Goal: Contribute content: Add original content to the website for others to see

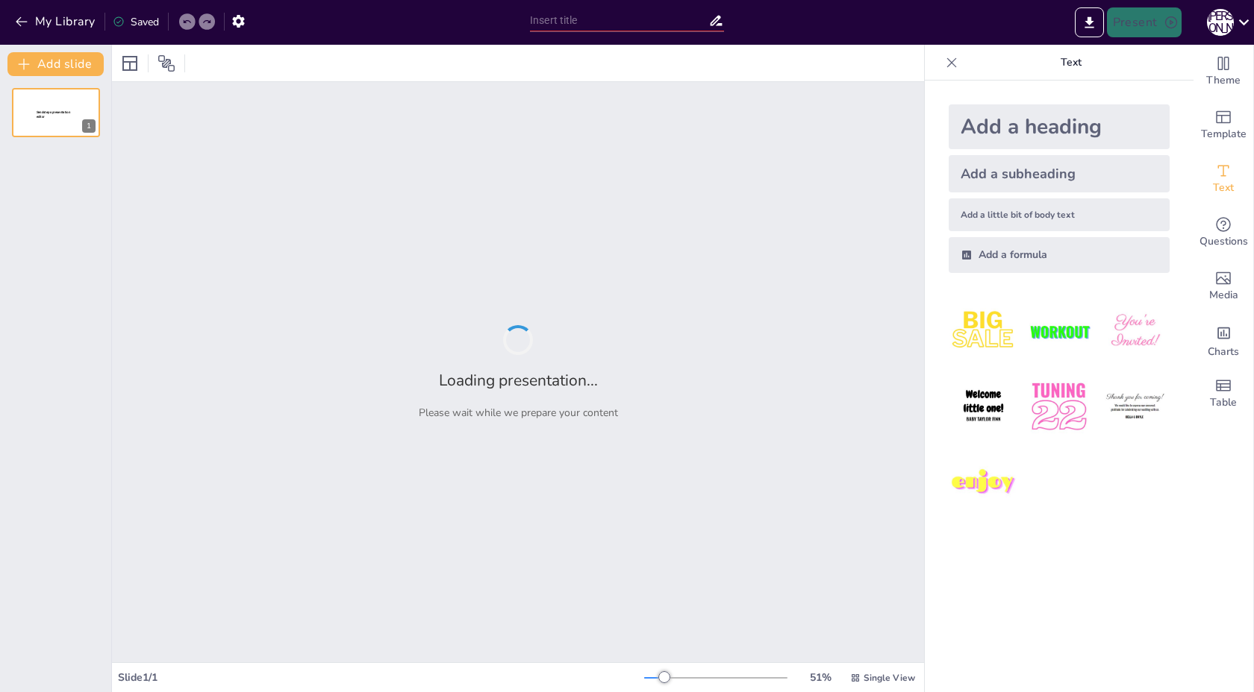
type input "Imported ужгород.ppt"
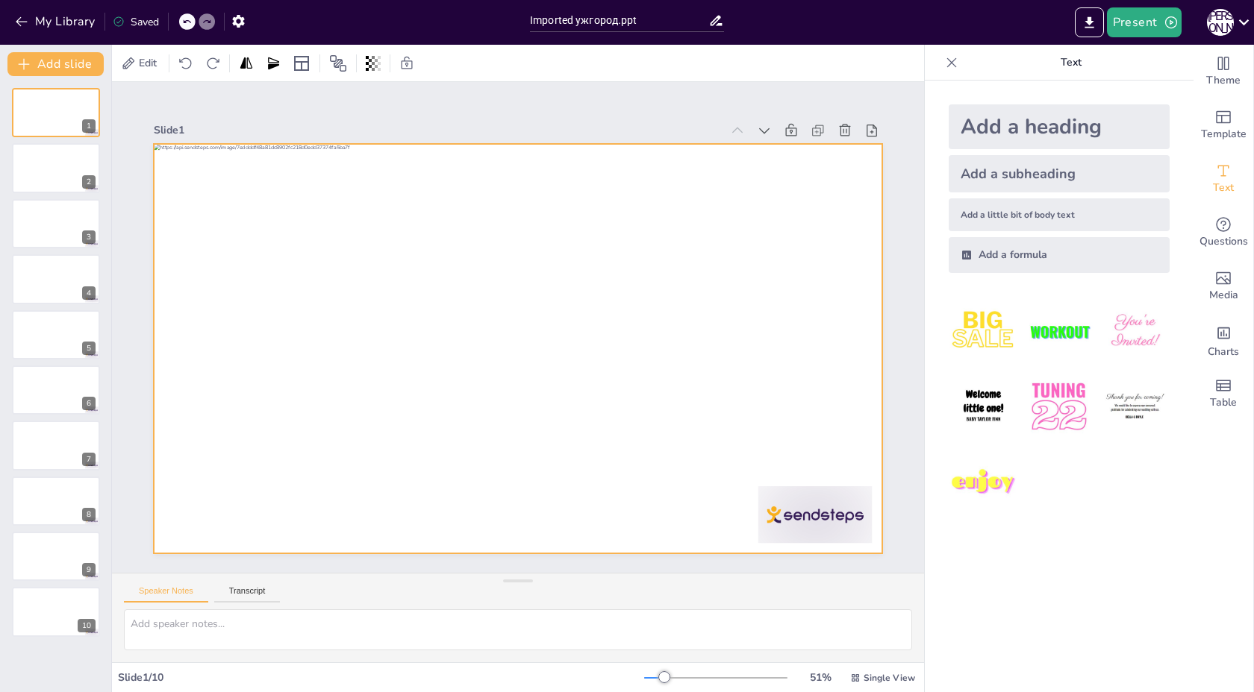
click at [416, 300] on div at bounding box center [518, 349] width 728 height 410
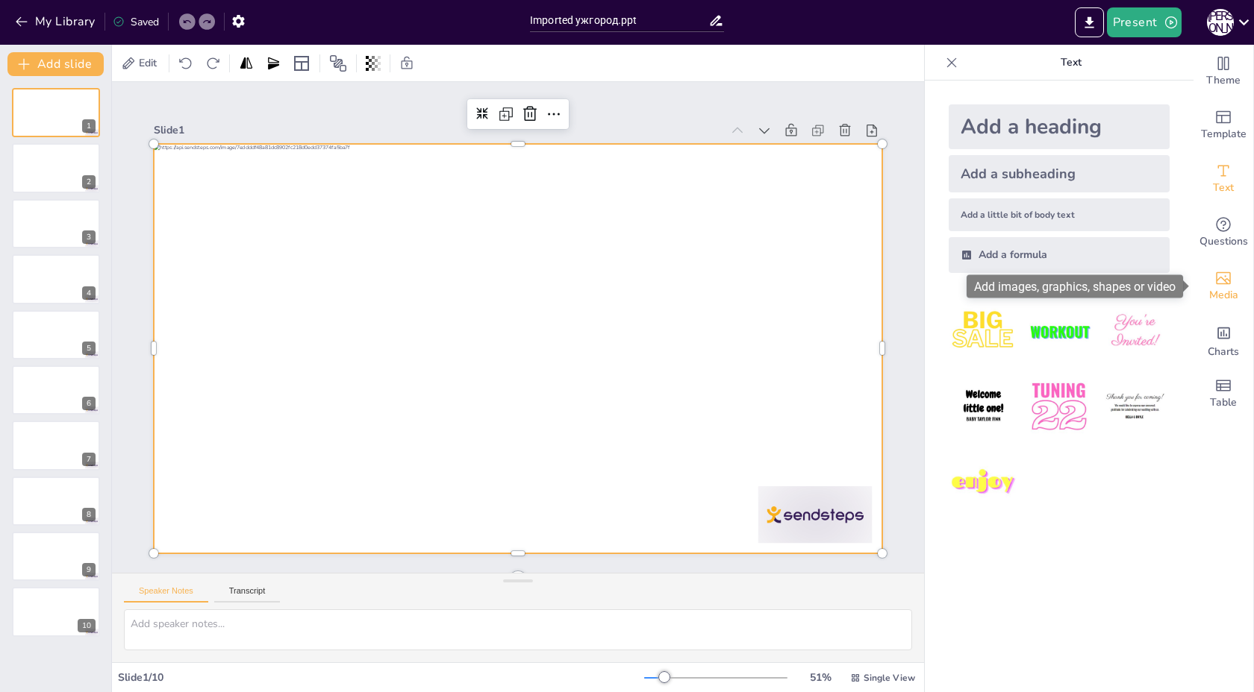
click at [1226, 286] on icon "Add images, graphics, shapes or video" at bounding box center [1223, 278] width 18 height 18
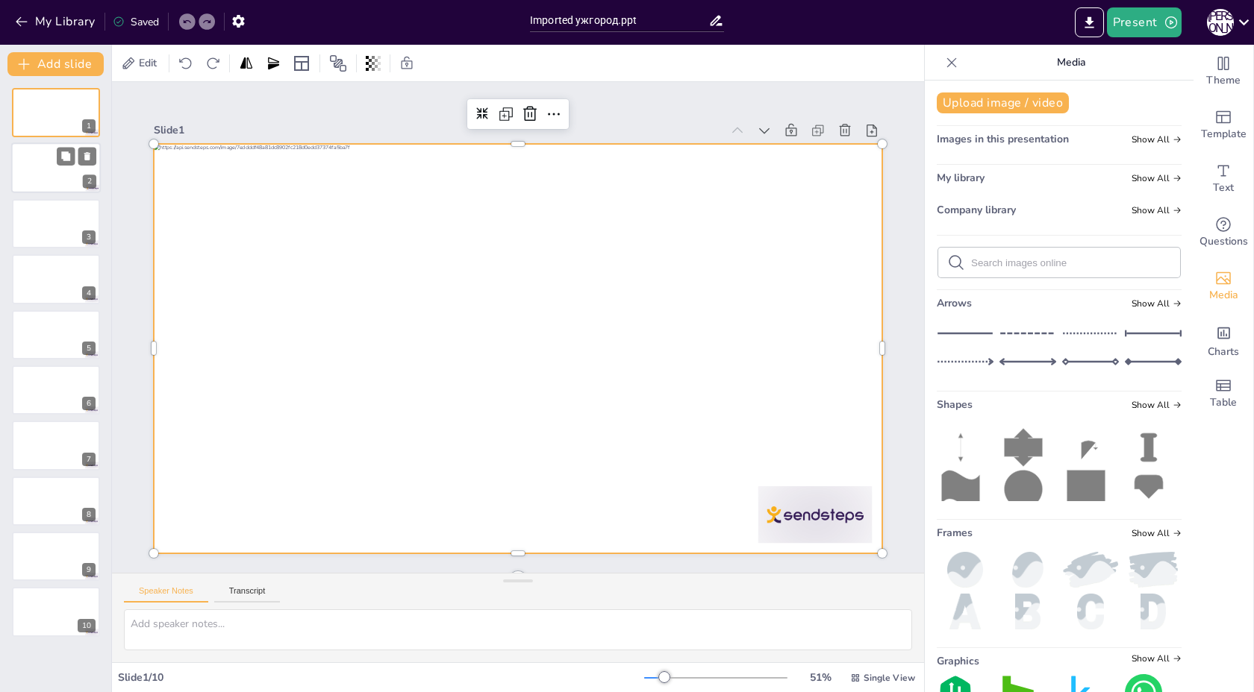
click at [23, 173] on div at bounding box center [56, 168] width 90 height 51
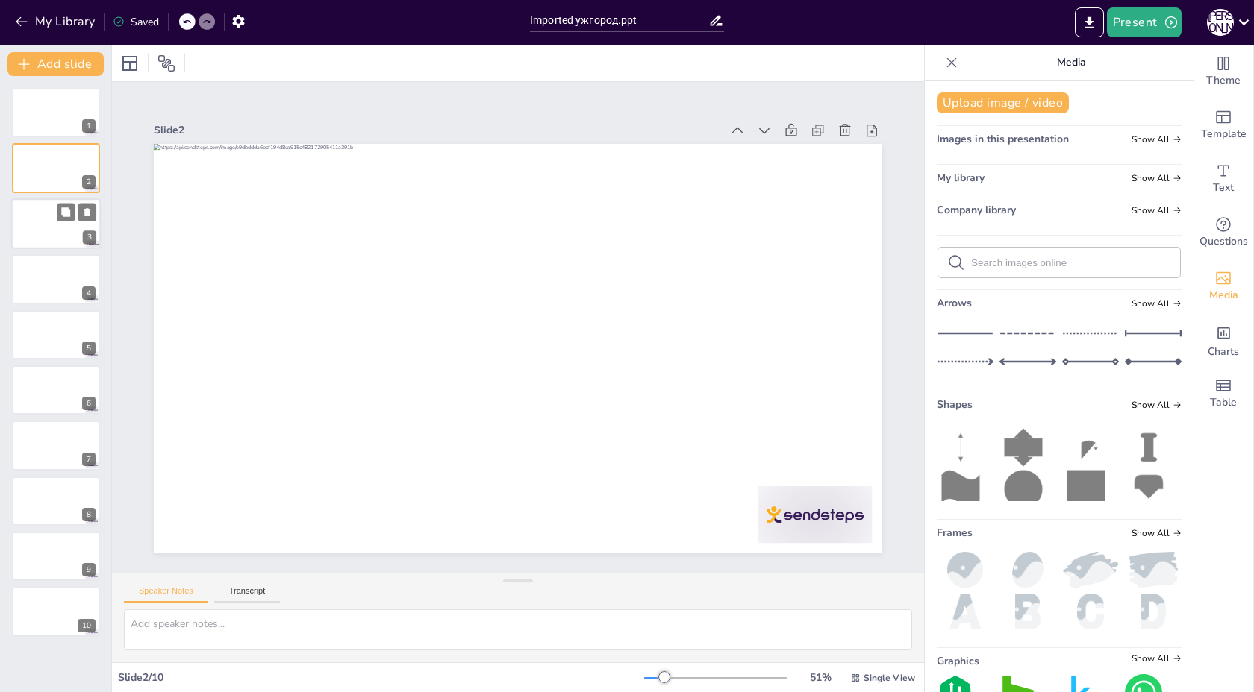
click at [39, 226] on div at bounding box center [56, 223] width 90 height 51
click at [46, 115] on div at bounding box center [56, 112] width 90 height 51
click at [68, 104] on icon at bounding box center [65, 100] width 9 height 9
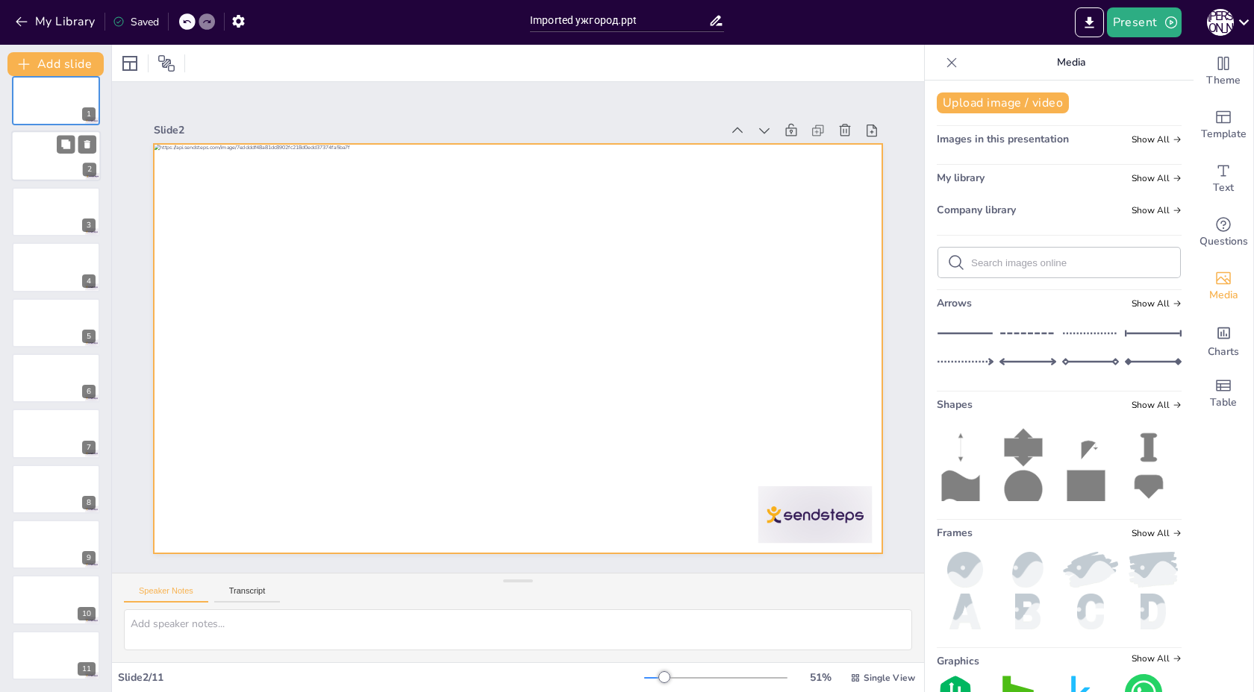
click at [49, 135] on div at bounding box center [56, 156] width 90 height 51
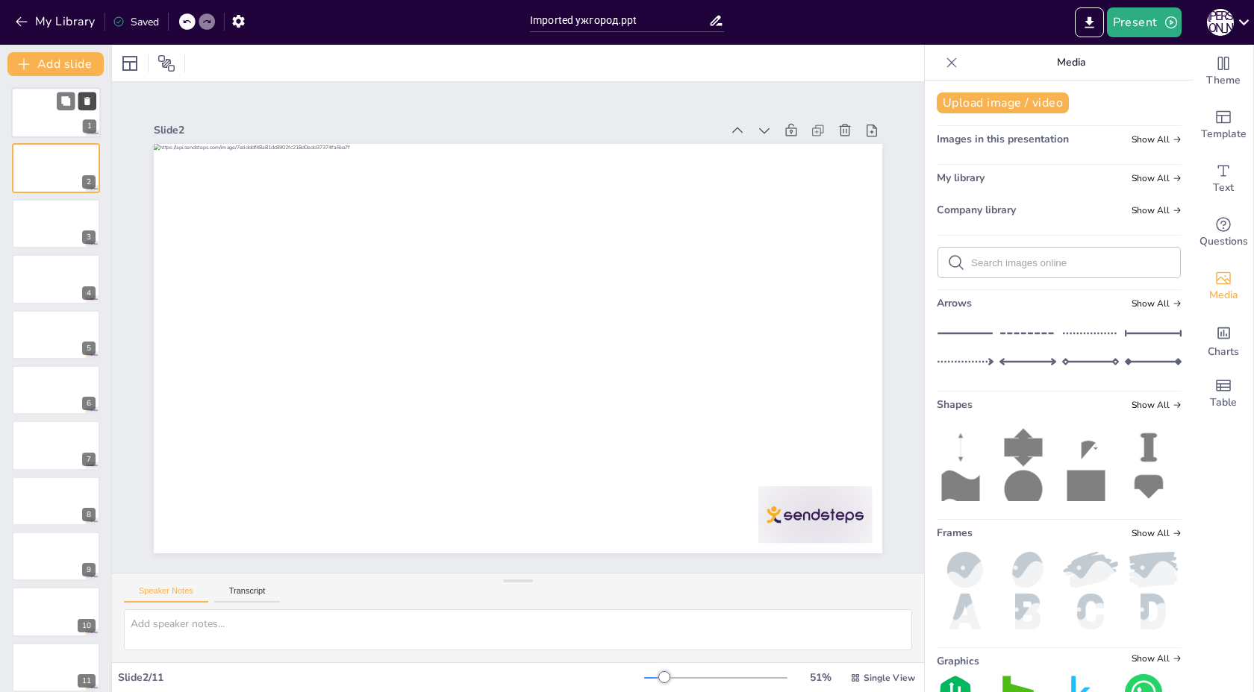
click at [87, 101] on icon at bounding box center [87, 101] width 6 height 8
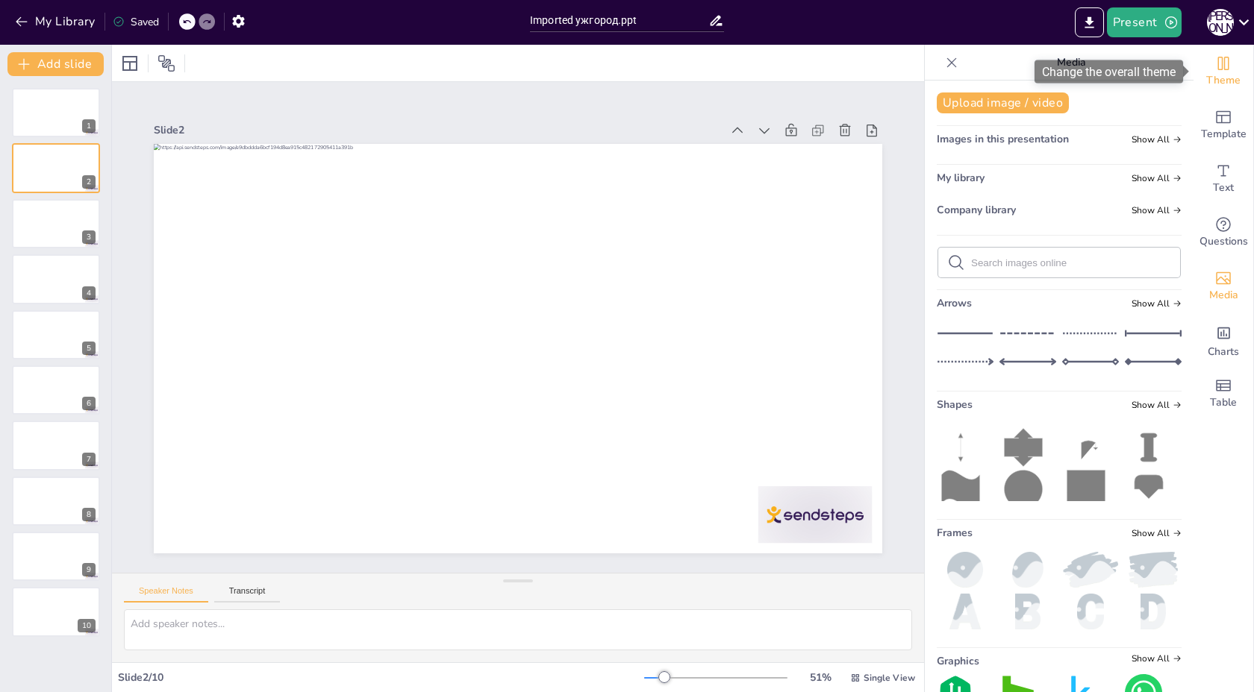
click at [1231, 58] on icon "Change the overall theme" at bounding box center [1223, 63] width 18 height 18
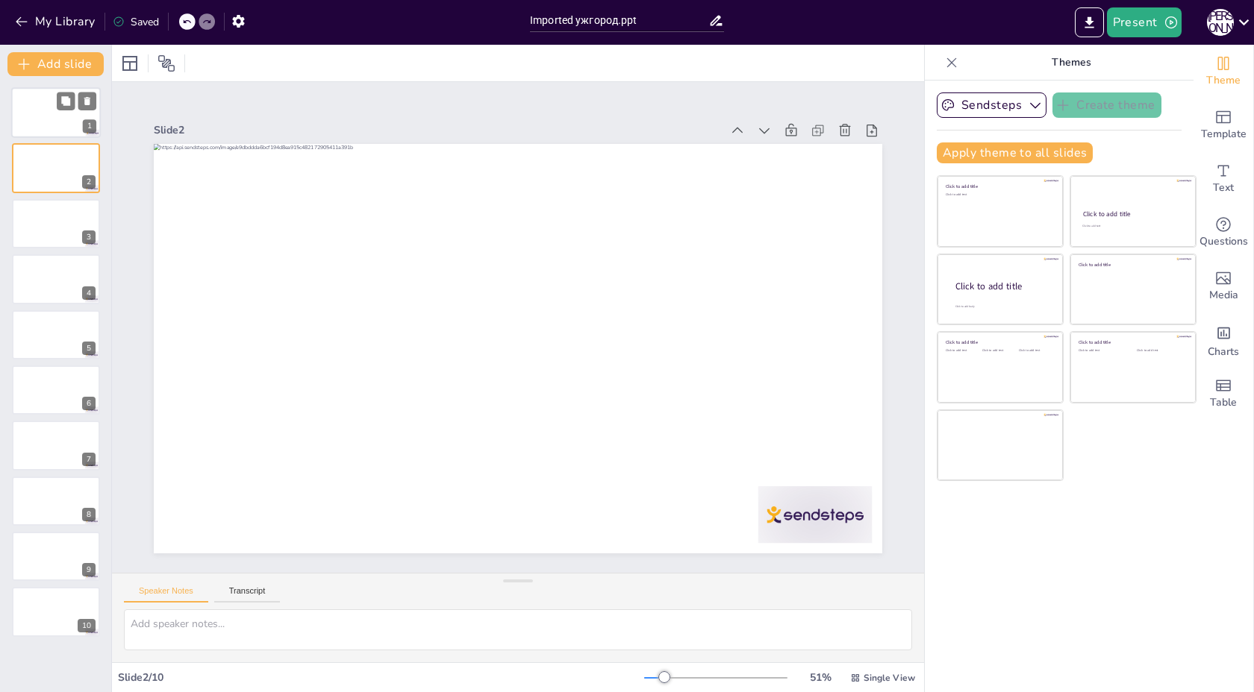
click at [55, 109] on div at bounding box center [56, 112] width 90 height 51
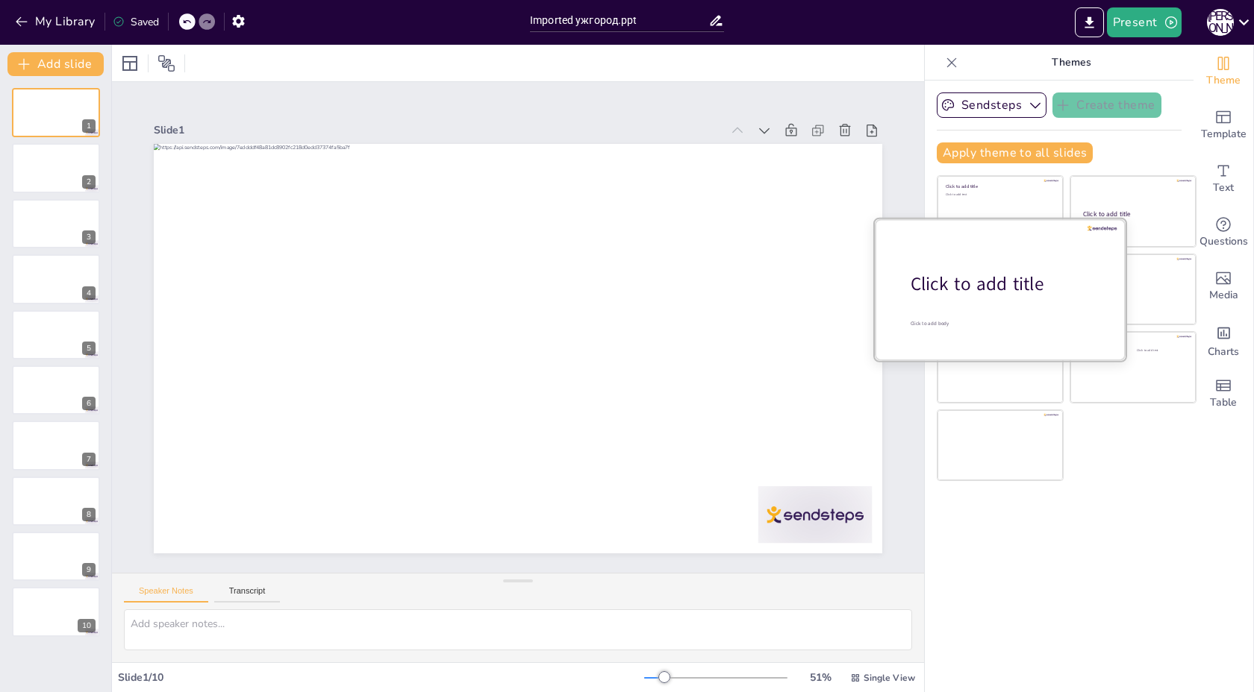
click at [986, 292] on div "Click to add title" at bounding box center [1005, 284] width 190 height 25
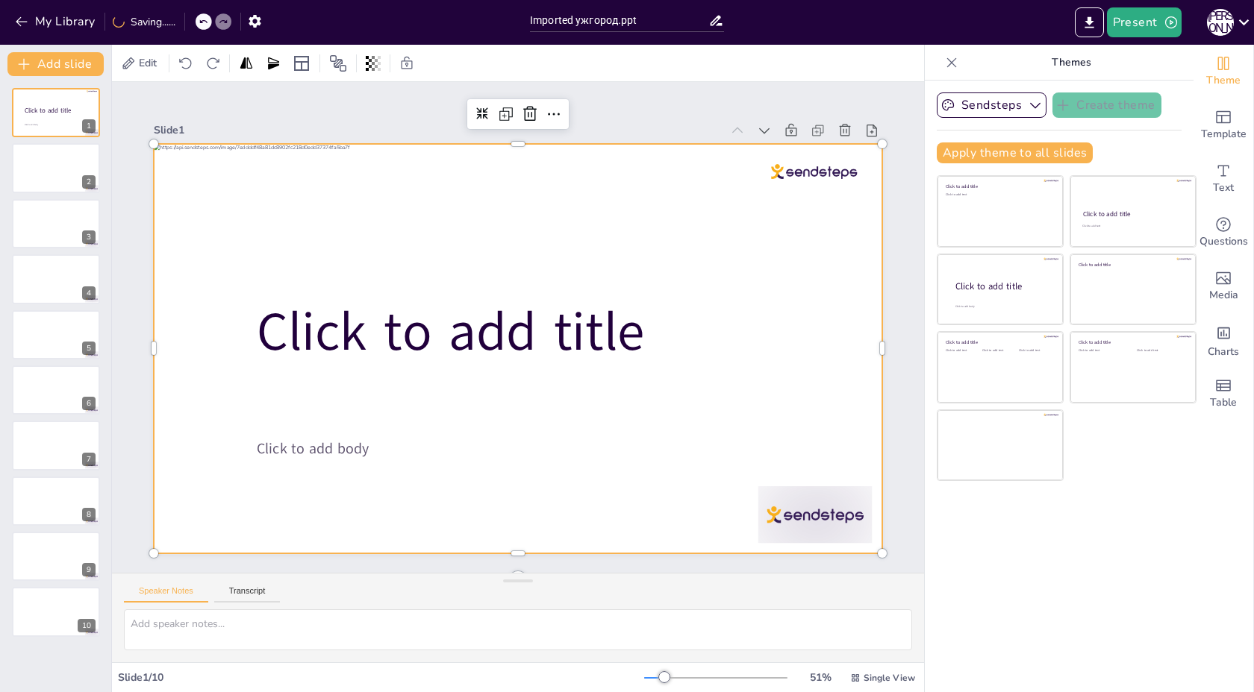
click at [737, 256] on div at bounding box center [518, 349] width 728 height 410
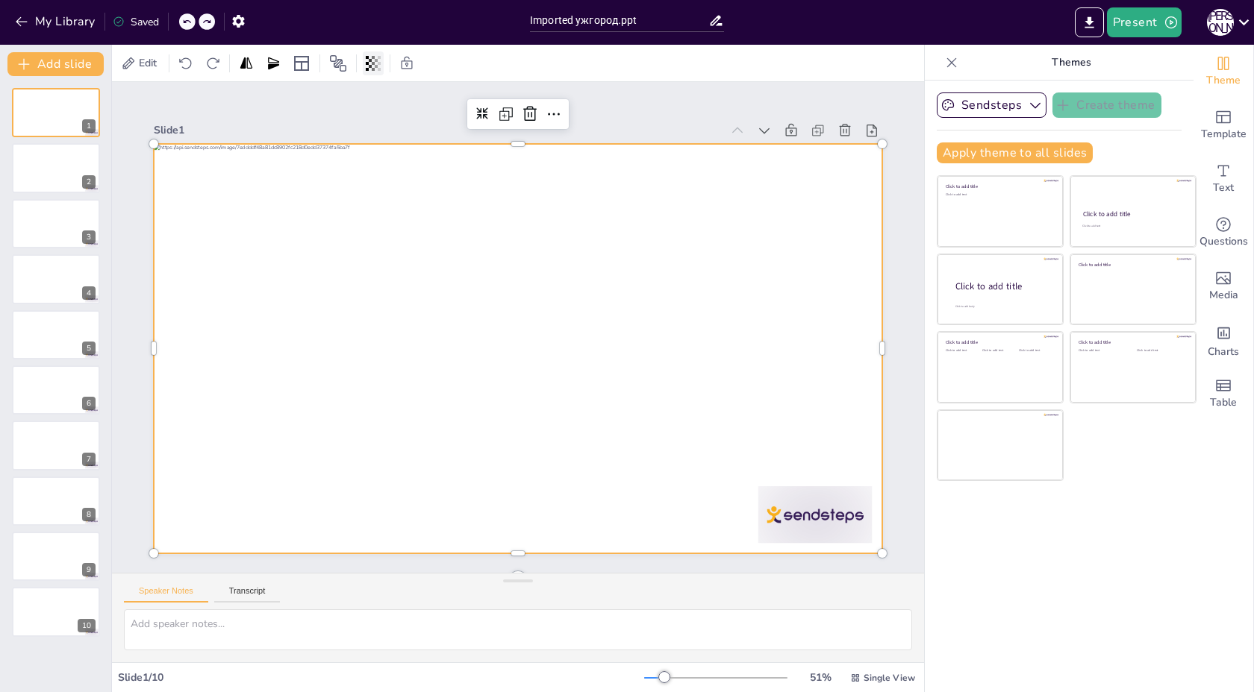
click at [370, 65] on icon at bounding box center [370, 63] width 3 height 9
click at [348, 263] on div at bounding box center [515, 349] width 767 height 484
click at [348, 263] on div at bounding box center [518, 349] width 728 height 410
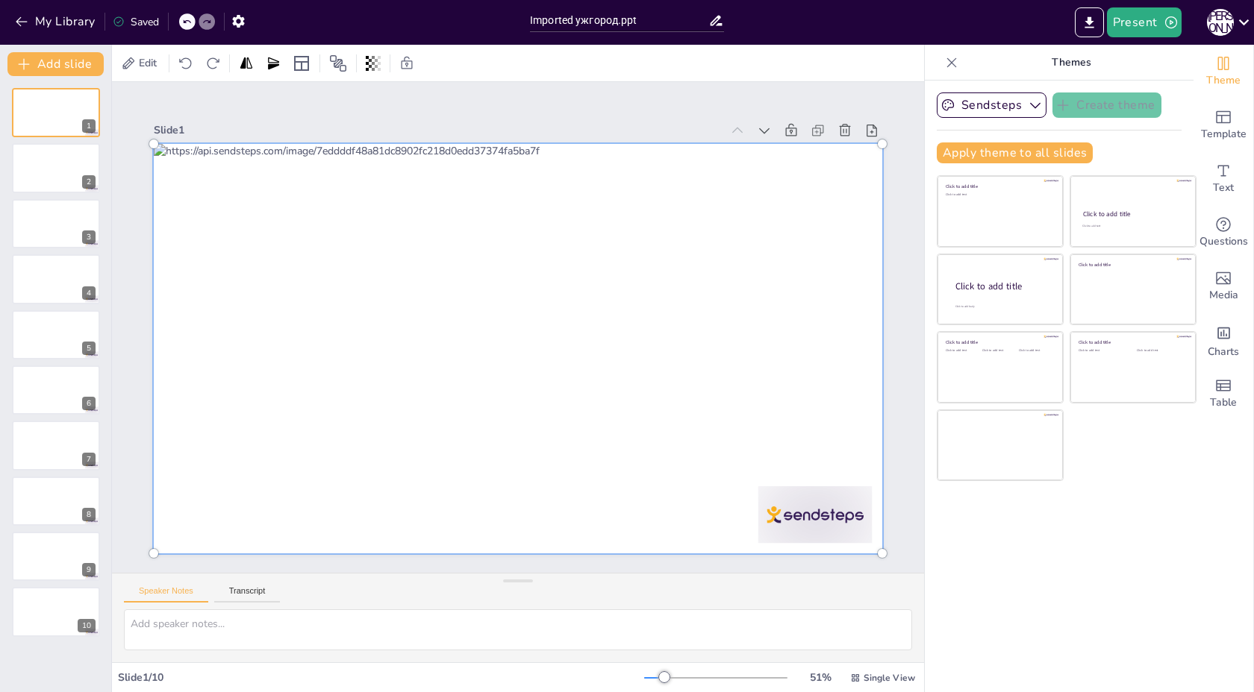
click at [432, 304] on div at bounding box center [518, 349] width 746 height 428
click at [432, 304] on div at bounding box center [515, 348] width 787 height 503
click at [432, 304] on div at bounding box center [518, 349] width 746 height 428
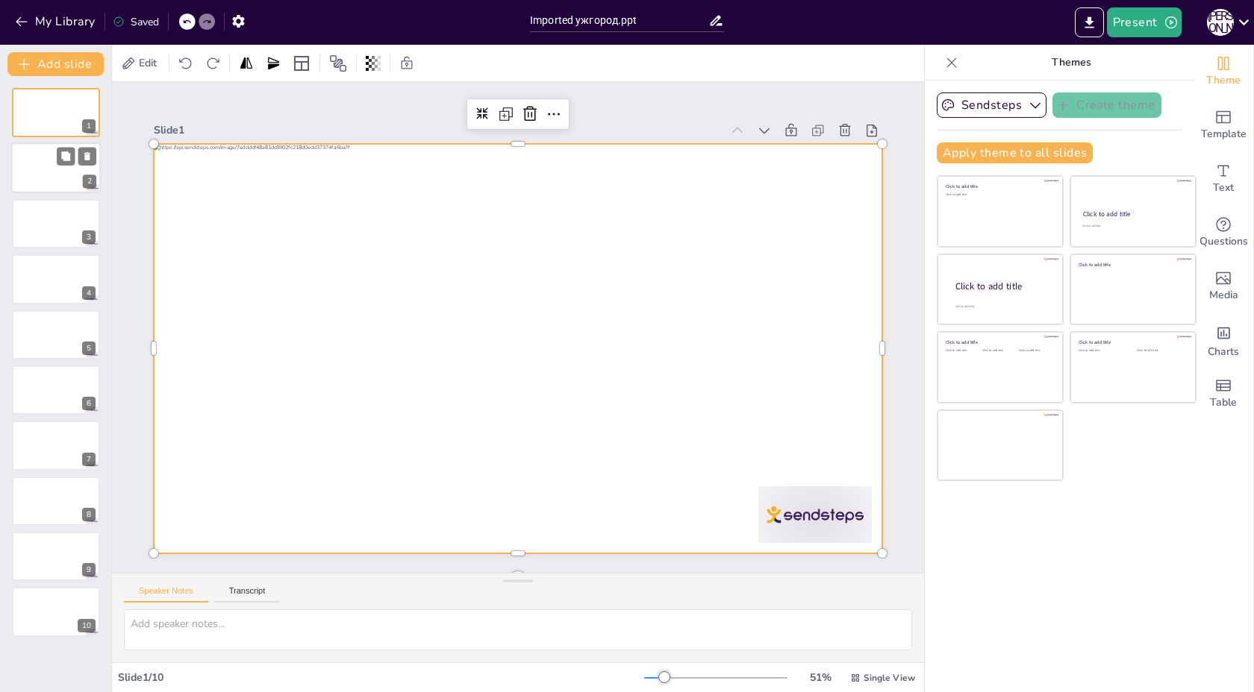
click at [28, 157] on div at bounding box center [56, 168] width 90 height 51
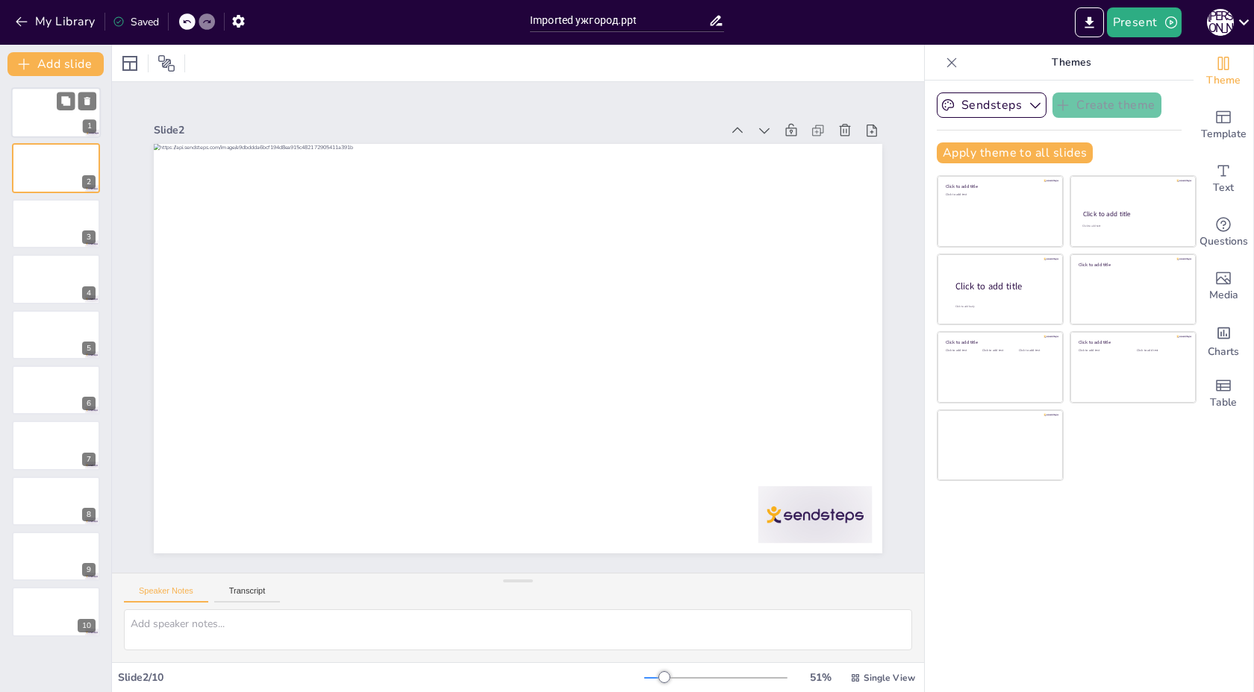
click at [50, 113] on div at bounding box center [56, 112] width 90 height 51
click at [1029, 110] on icon "button" at bounding box center [1035, 105] width 15 height 15
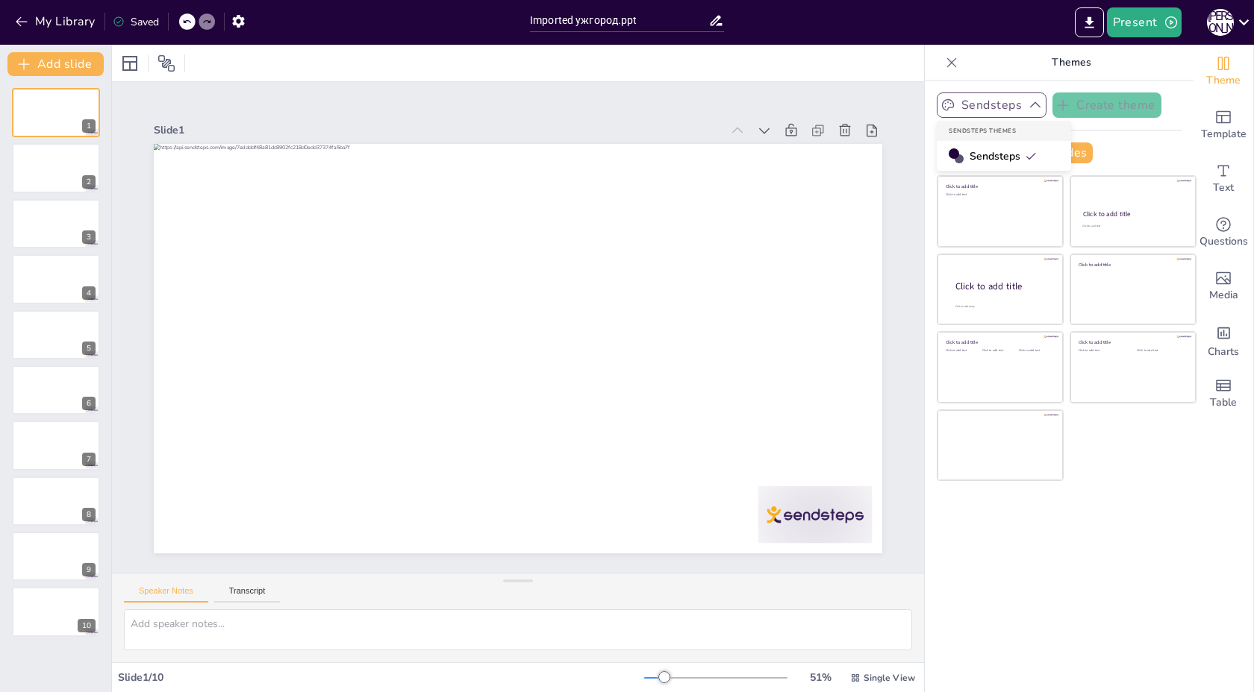
click at [999, 153] on span "Sendsteps" at bounding box center [1002, 156] width 67 height 14
click at [720, 22] on icon at bounding box center [716, 21] width 16 height 16
click at [52, 166] on div at bounding box center [56, 168] width 90 height 51
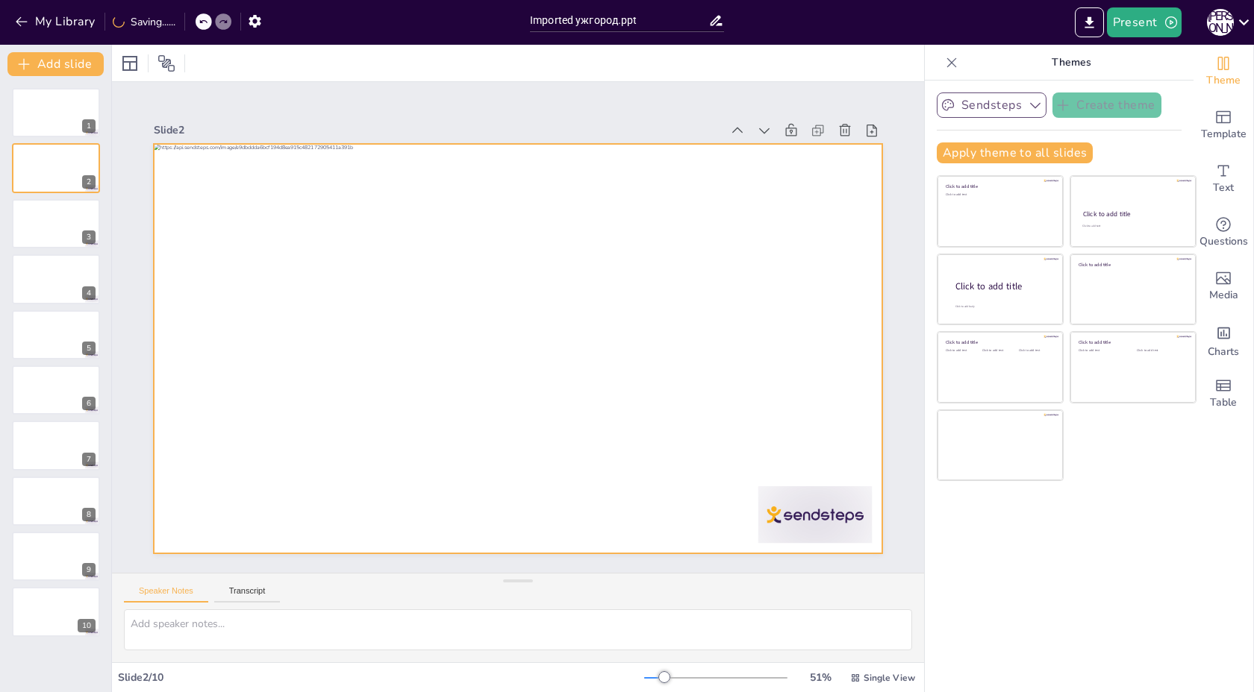
click at [302, 242] on div at bounding box center [518, 349] width 728 height 410
click at [251, 582] on div "Speaker Notes Transcript" at bounding box center [518, 592] width 812 height 36
click at [228, 587] on button "Transcript" at bounding box center [247, 595] width 66 height 16
click at [176, 587] on button "Speaker Notes" at bounding box center [166, 595] width 84 height 16
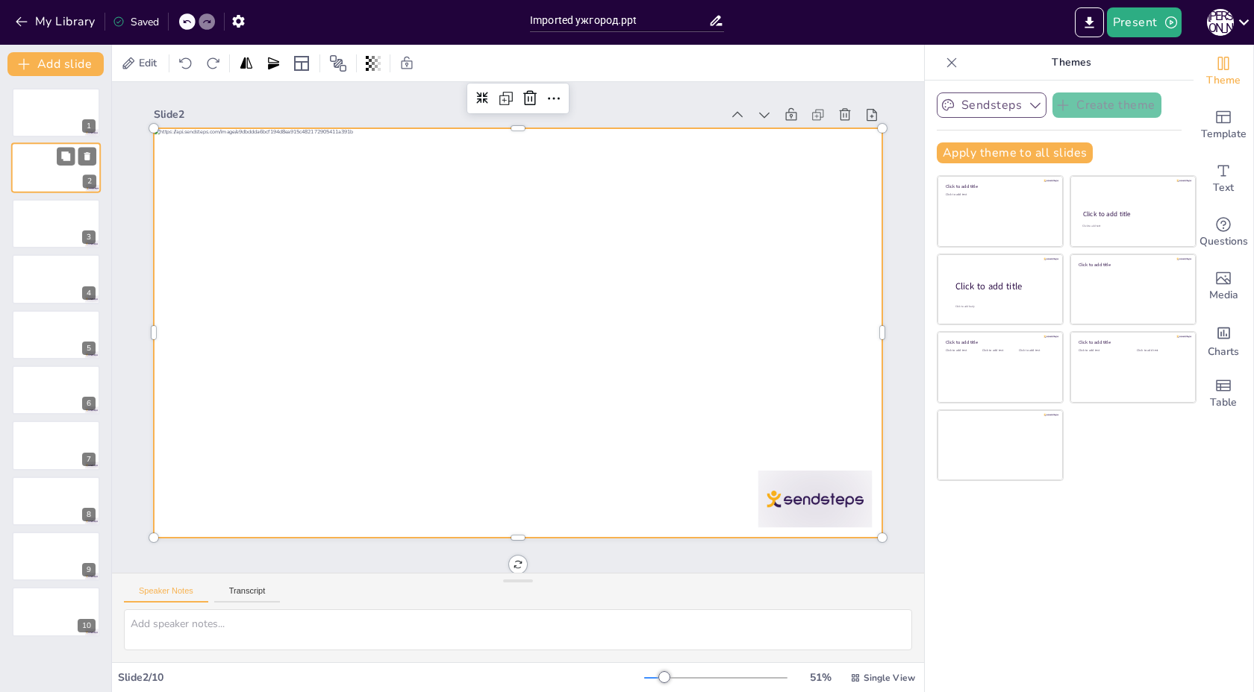
click at [15, 166] on div at bounding box center [56, 168] width 90 height 51
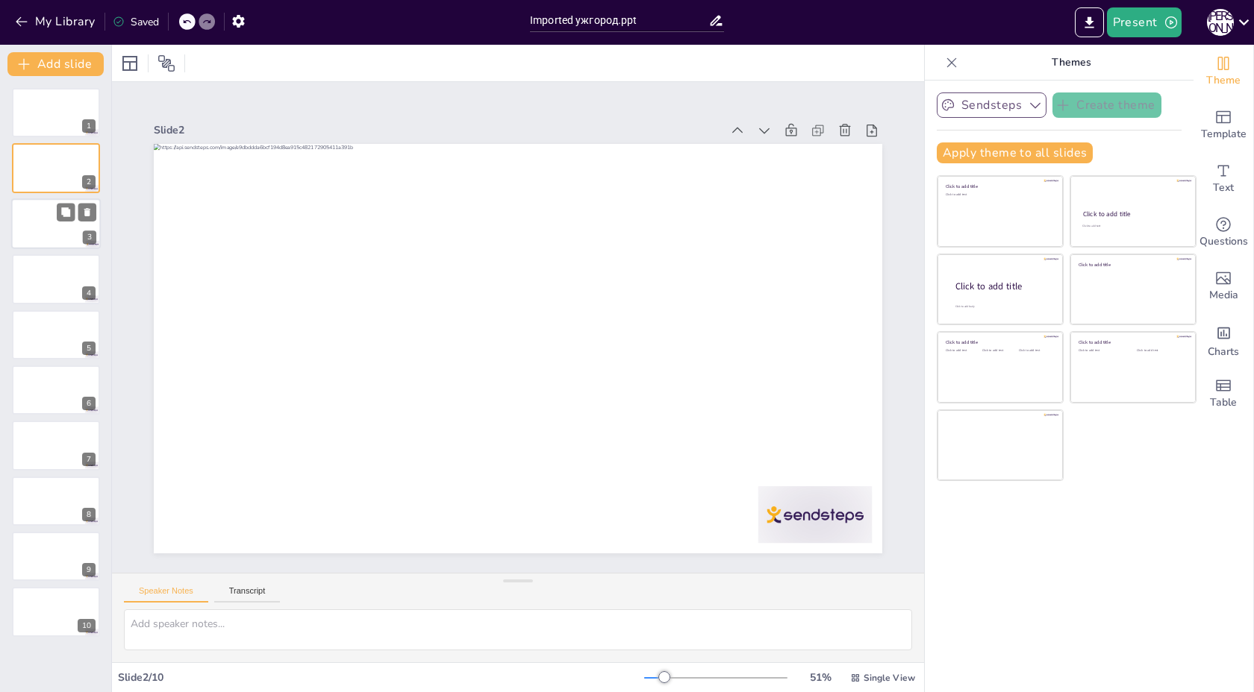
click at [38, 222] on div at bounding box center [56, 223] width 90 height 51
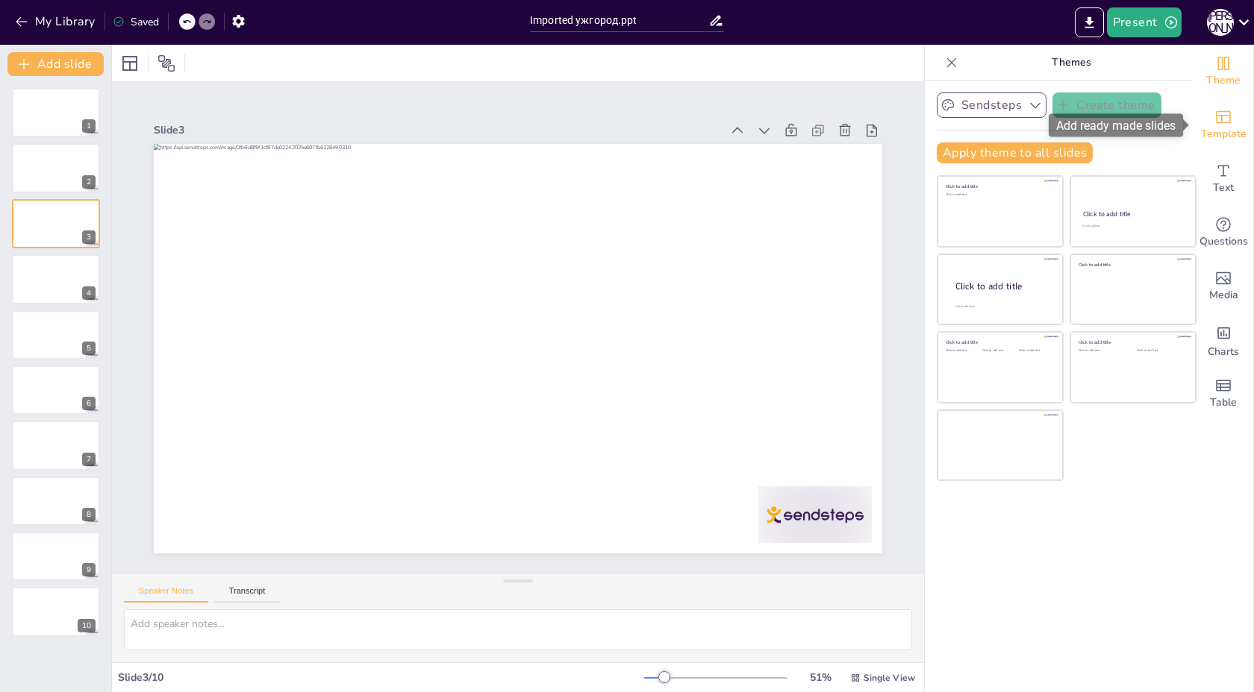
click at [1230, 126] on span "Template" at bounding box center [1224, 134] width 46 height 16
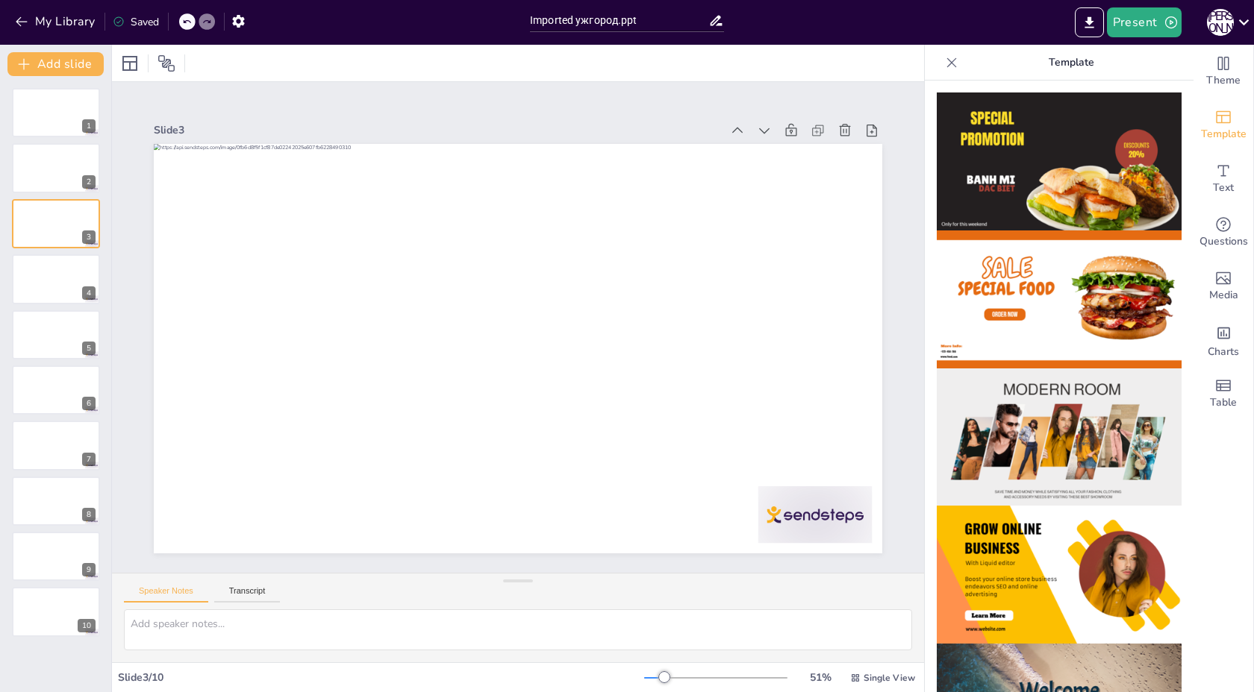
click at [1147, 196] on img at bounding box center [1058, 162] width 245 height 138
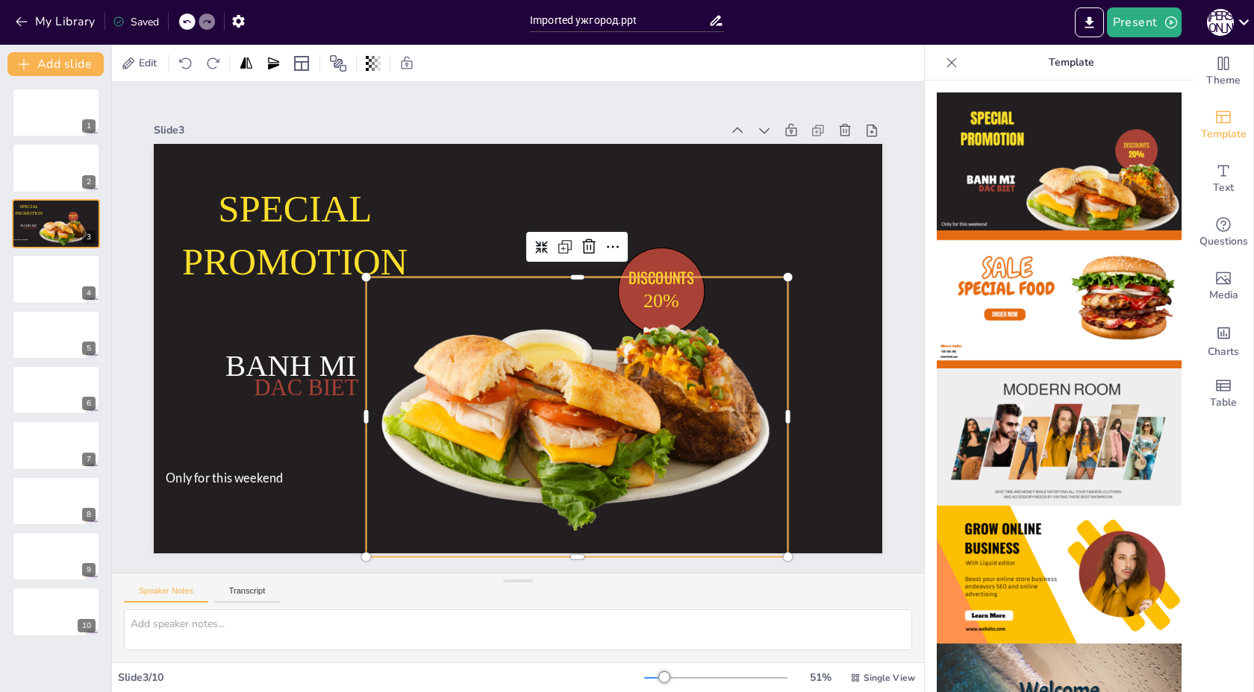
click at [492, 327] on div at bounding box center [577, 417] width 422 height 281
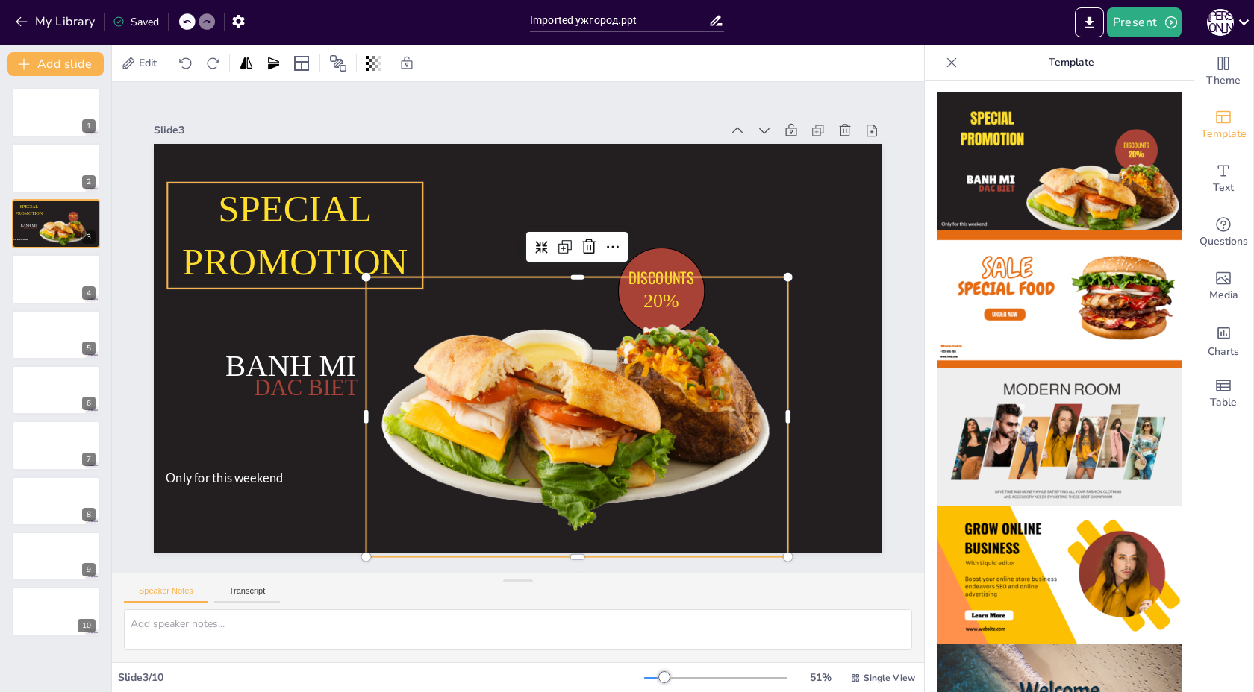
click at [239, 242] on span "SPECIAL PROMOTION" at bounding box center [303, 214] width 228 height 114
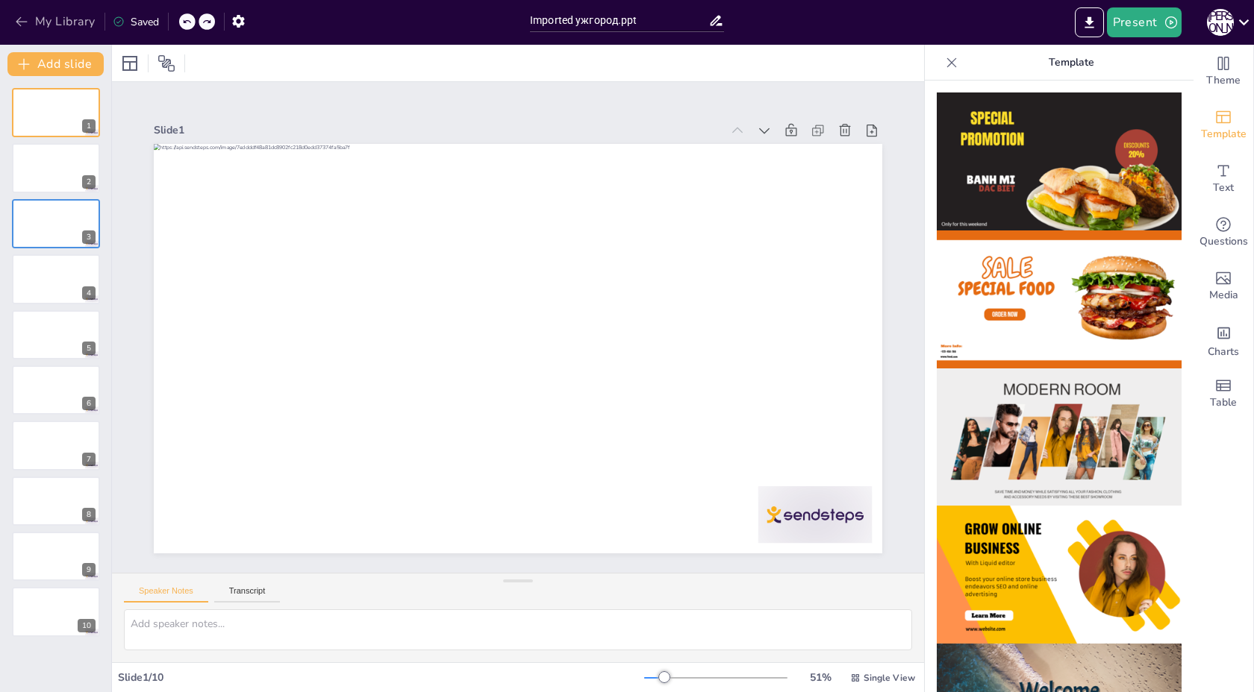
click at [28, 24] on icon "button" at bounding box center [21, 21] width 15 height 15
